Goal: Navigation & Orientation: Find specific page/section

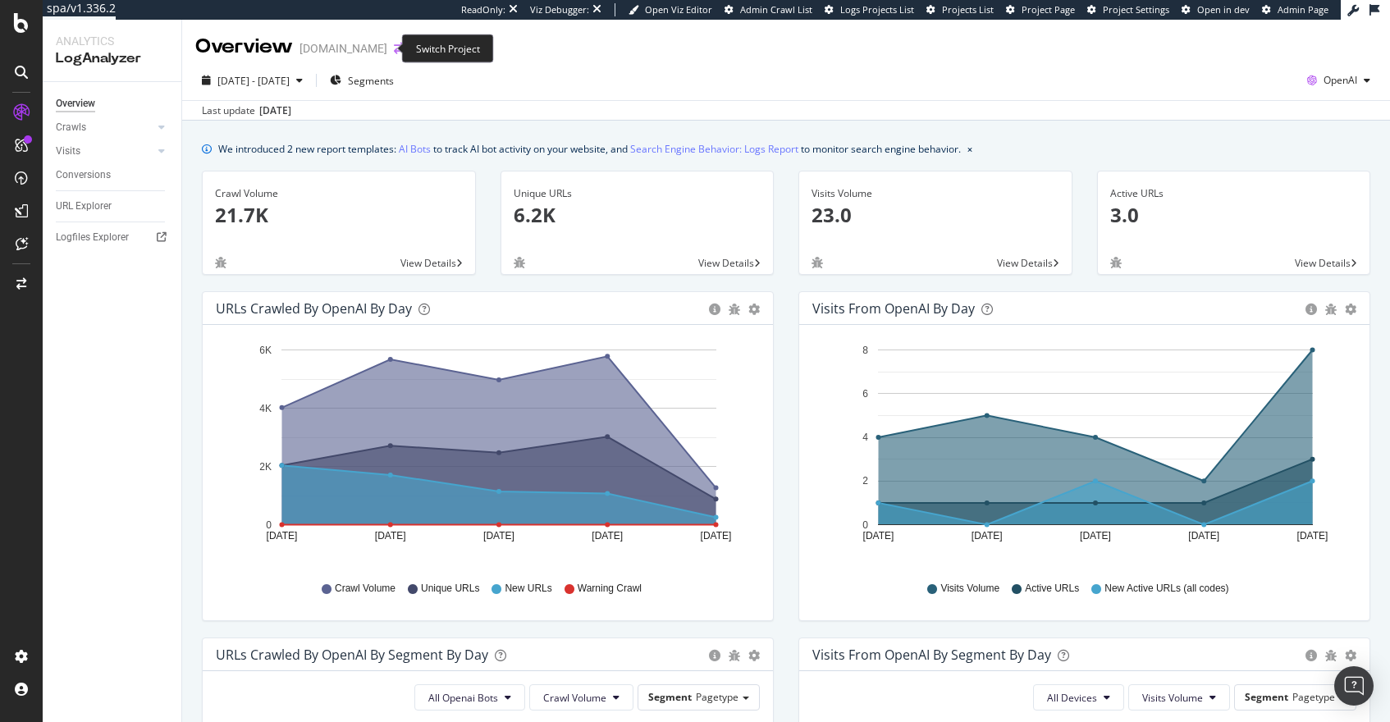
click at [394, 47] on icon "arrow-right-arrow-left" at bounding box center [399, 48] width 10 height 11
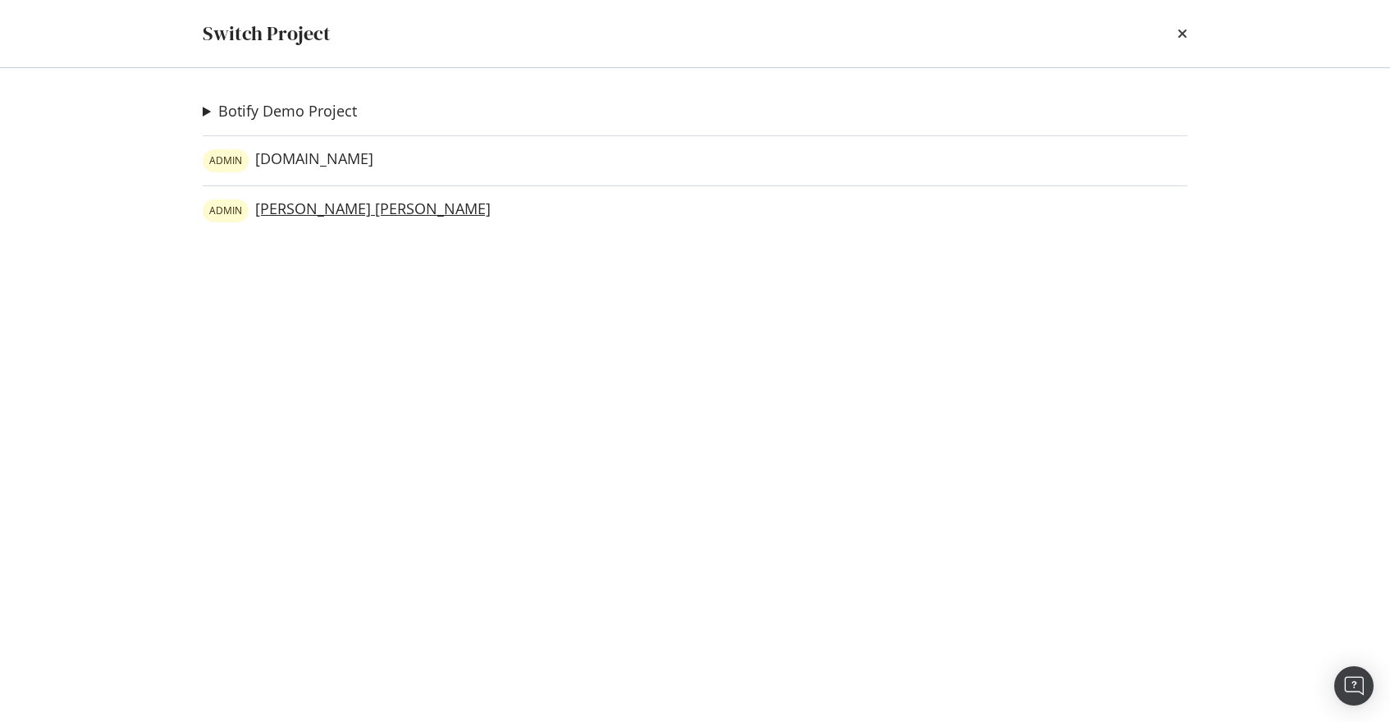
click at [285, 204] on link "ADMIN Ralph Lauren" at bounding box center [347, 210] width 288 height 23
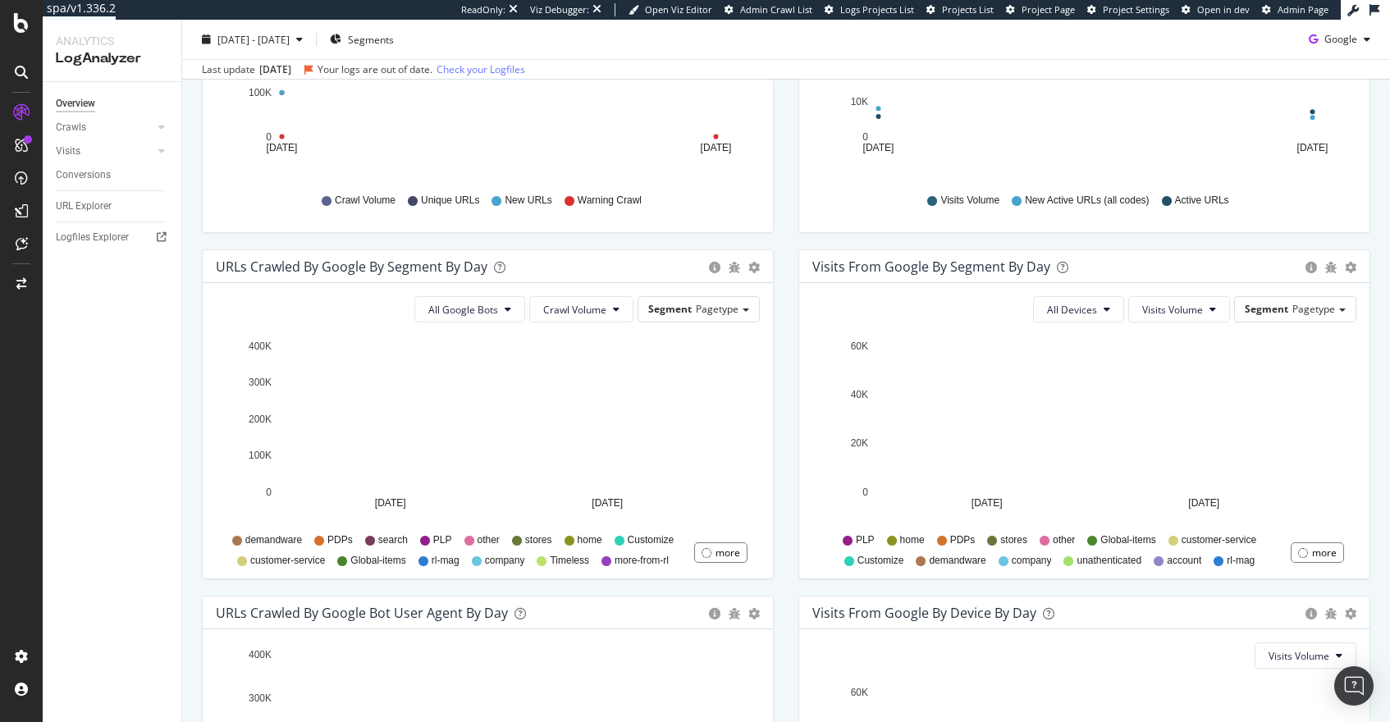
scroll to position [386, 0]
